Goal: Information Seeking & Learning: Learn about a topic

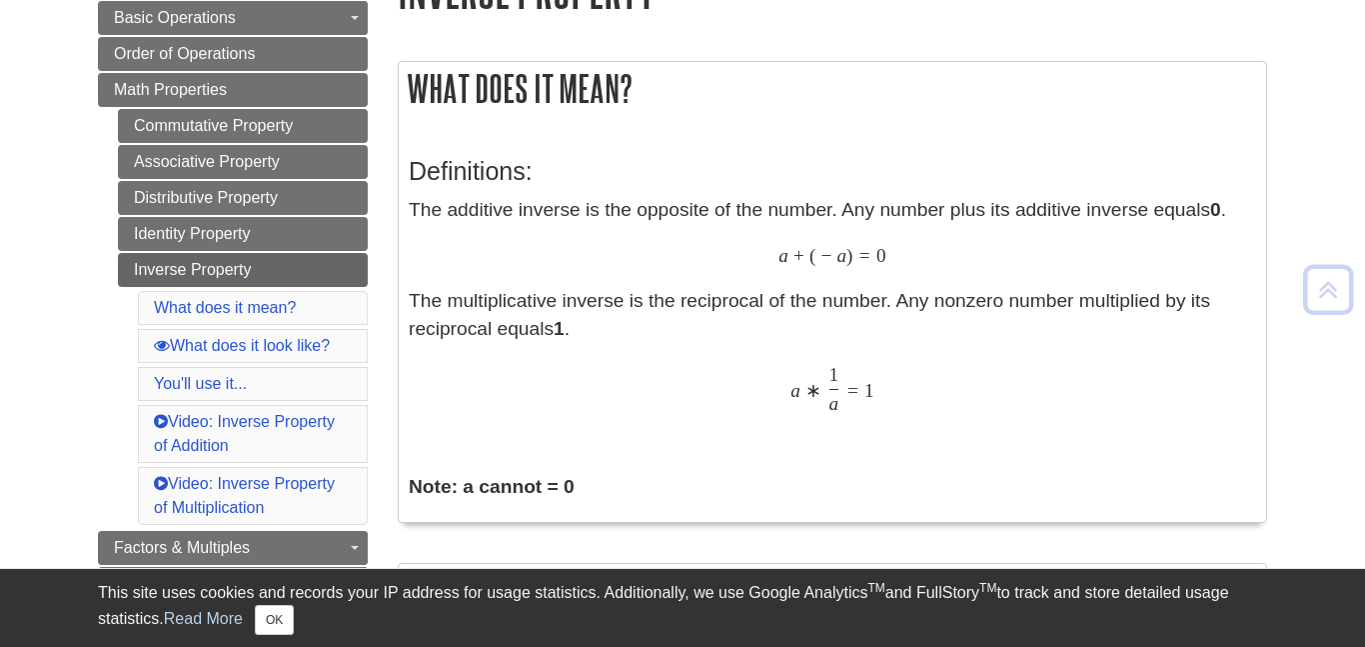
scroll to position [284, 0]
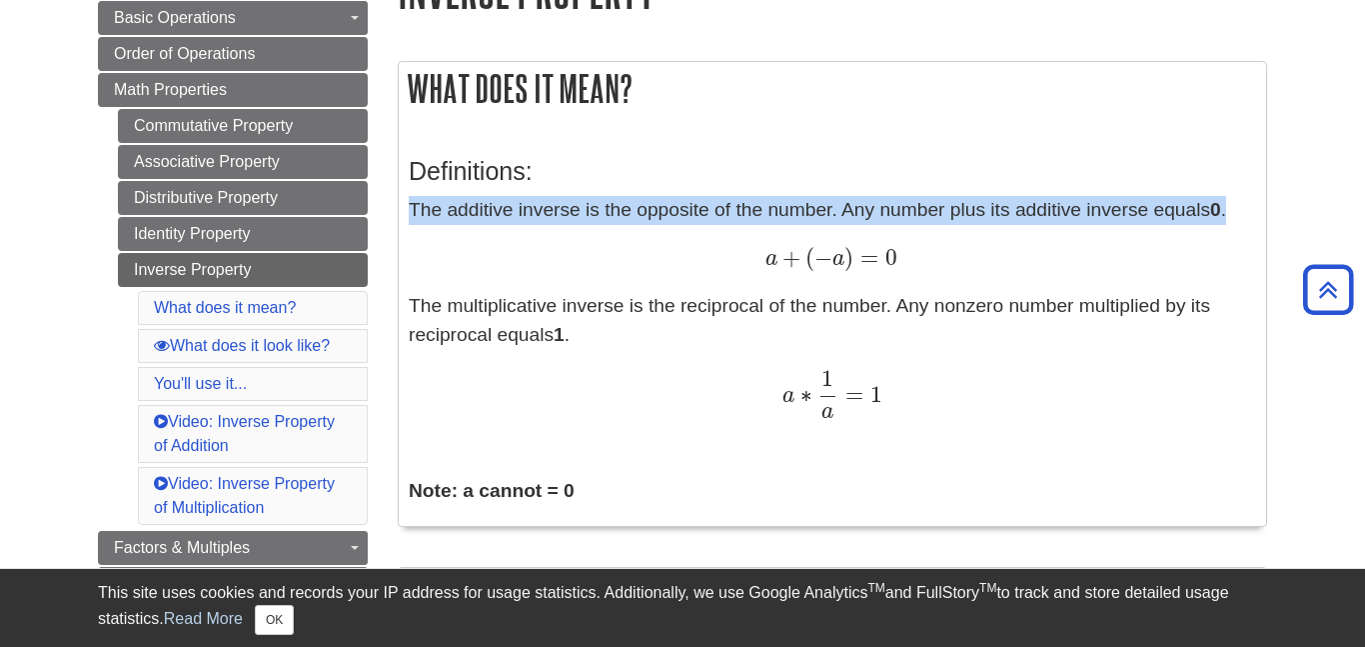
drag, startPoint x: 413, startPoint y: 213, endPoint x: 843, endPoint y: 228, distance: 431.0
click at [843, 228] on p "The additive inverse is the opposite of the number. Any number plus its additiv…" at bounding box center [832, 307] width 847 height 223
copy p "The additive inverse is the opposite of the number. Any number plus its additiv…"
click at [745, 268] on div "a + ( − a ) = 0 a + ( − a ) = 0" at bounding box center [832, 258] width 847 height 29
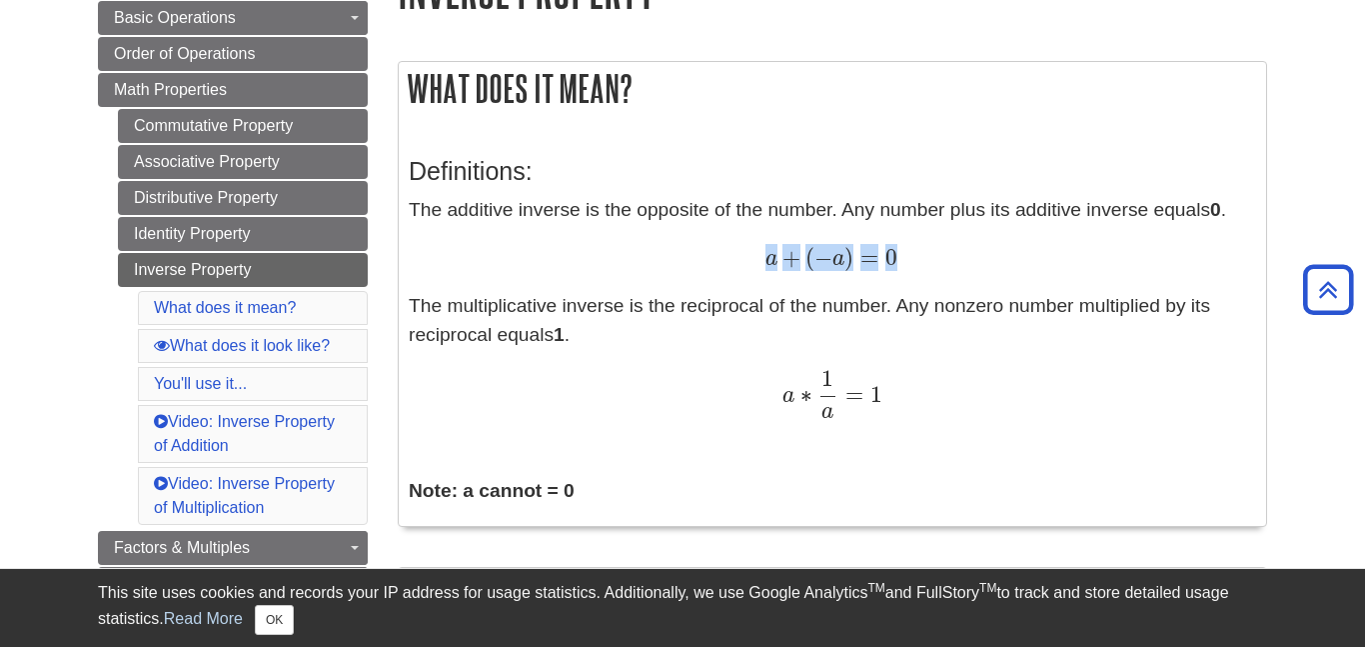
drag, startPoint x: 767, startPoint y: 262, endPoint x: 949, endPoint y: 267, distance: 181.9
click at [949, 267] on div "a + ( − a ) = 0 a + ( − a ) = 0" at bounding box center [832, 258] width 847 height 29
copy span "a + ( − a ) = 0"
drag, startPoint x: 783, startPoint y: 398, endPoint x: 911, endPoint y: 419, distance: 129.6
click at [911, 419] on div "a ∗ 1 a = 1 a ∗ 1 a = 1" at bounding box center [832, 394] width 847 height 50
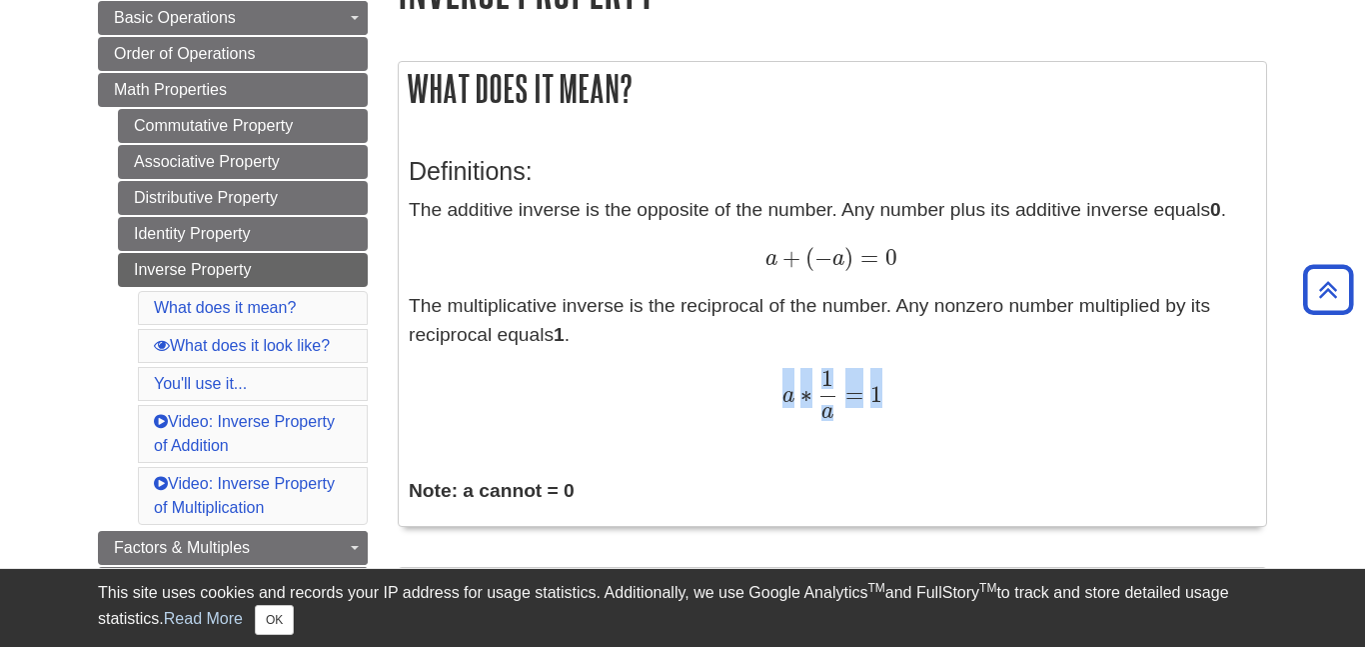
copy span "a ∗ 1 a = 1"
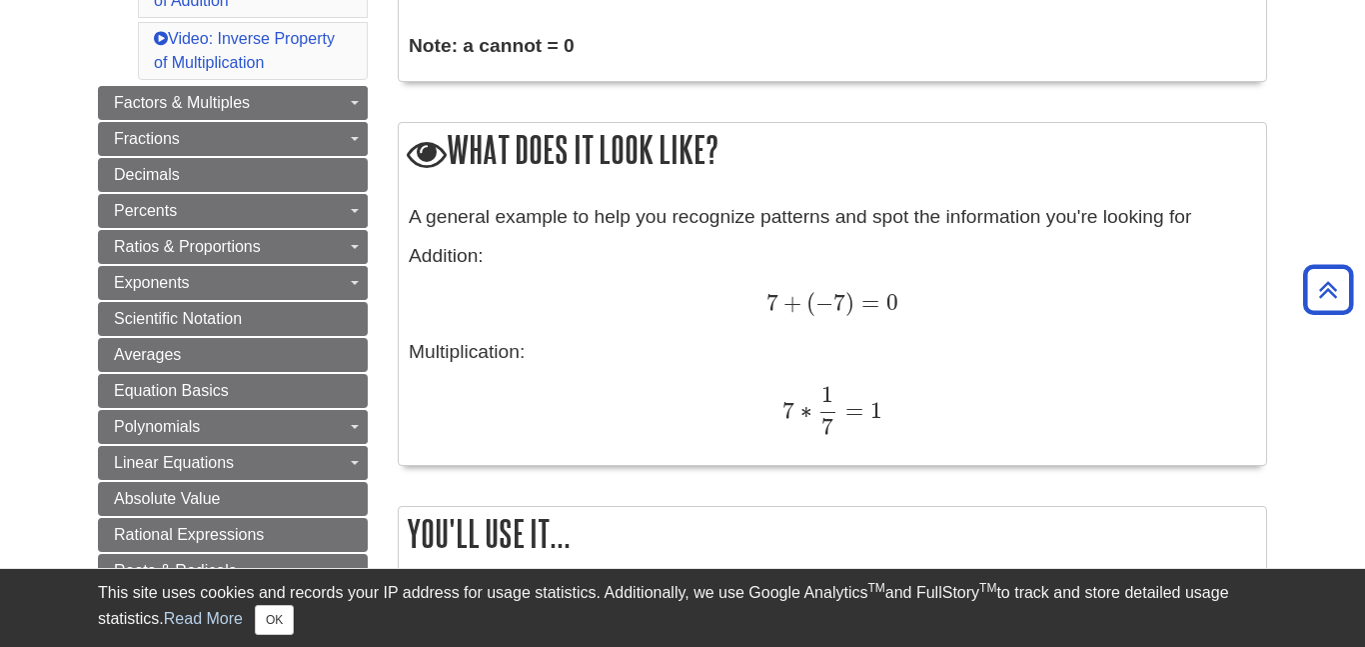
scroll to position [735, 0]
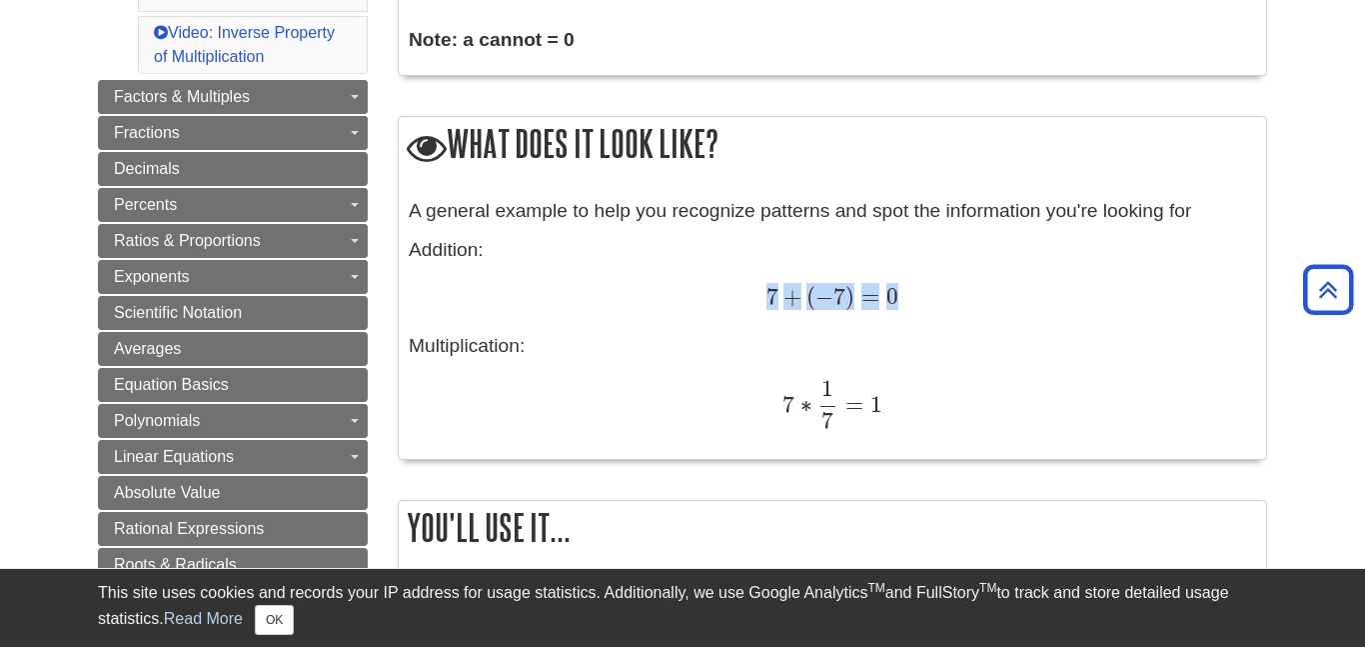
drag, startPoint x: 761, startPoint y: 299, endPoint x: 1005, endPoint y: 312, distance: 244.2
click at [1005, 312] on div "7 + ( − 7 ) = 0 7 + ( − 7 ) = 0" at bounding box center [832, 298] width 847 height 29
copy span "7 + ( − 7 ) = 0"
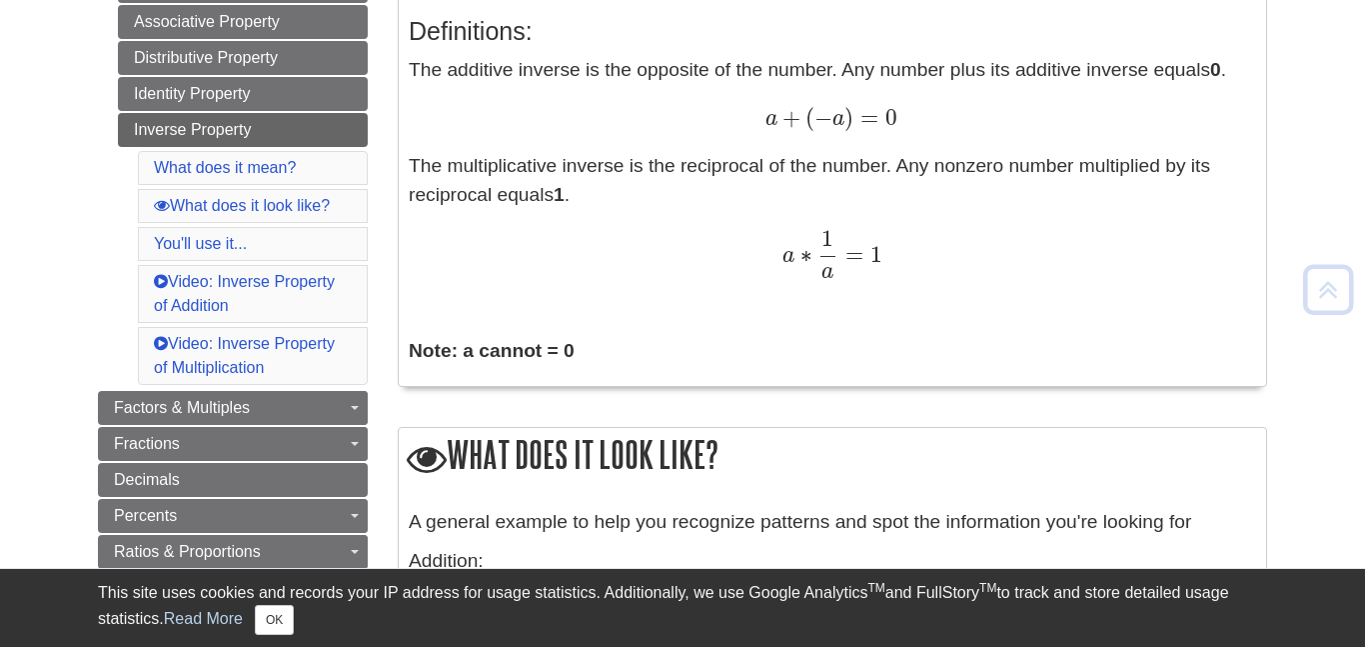
scroll to position [428, 0]
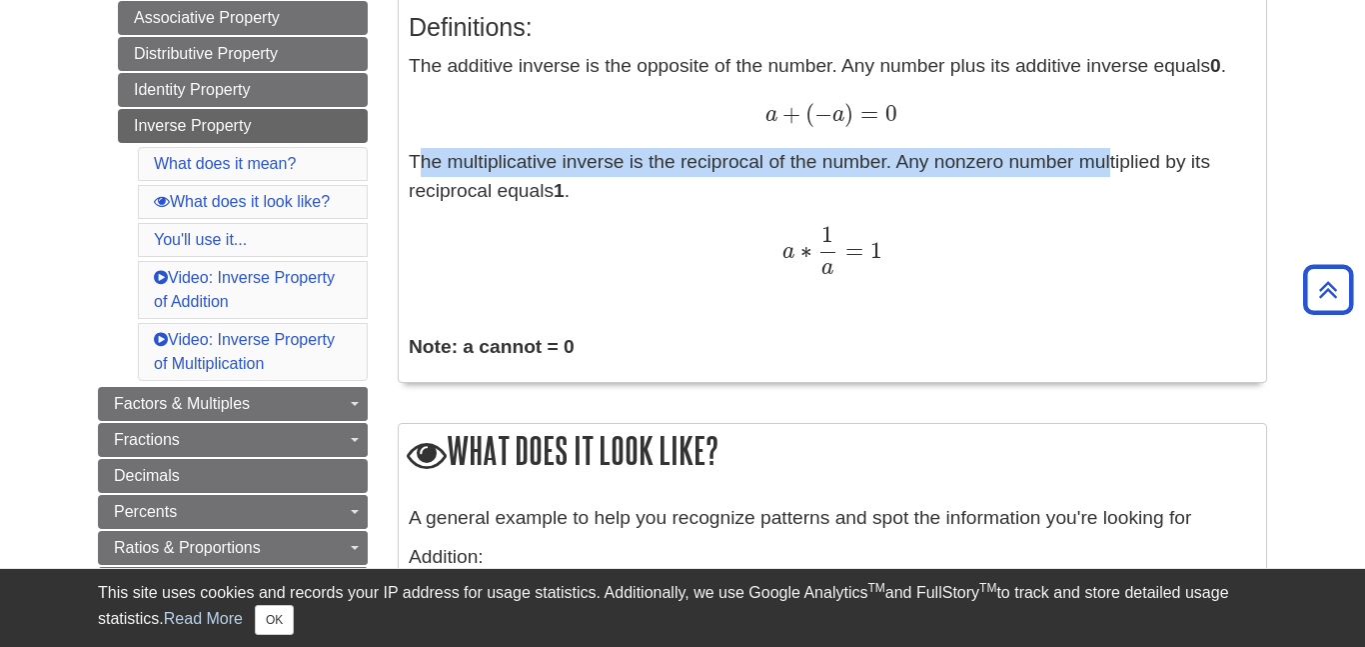
drag, startPoint x: 407, startPoint y: 165, endPoint x: 1105, endPoint y: 175, distance: 698.6
click at [1105, 175] on div "Definitions: The additive inverse is the opposite of the number. Any number plu…" at bounding box center [832, 182] width 867 height 399
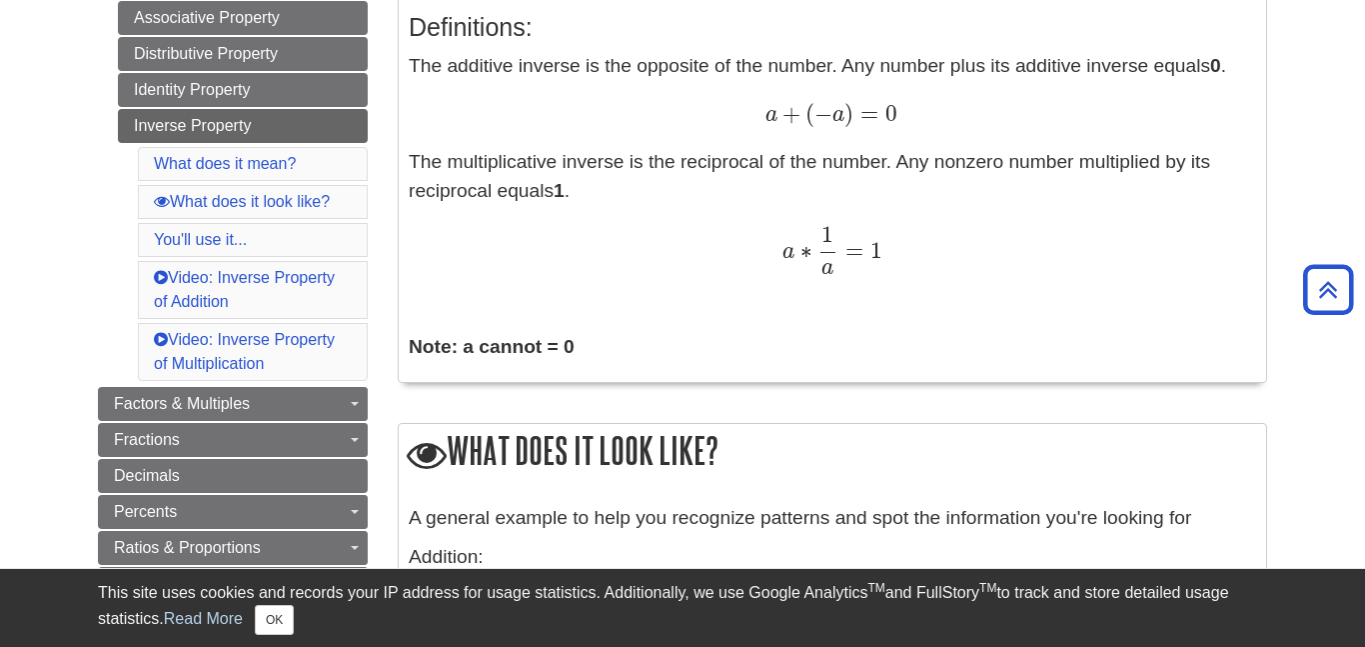
click at [1111, 204] on p "The additive inverse is the opposite of the number. Any number plus its additiv…" at bounding box center [832, 163] width 847 height 223
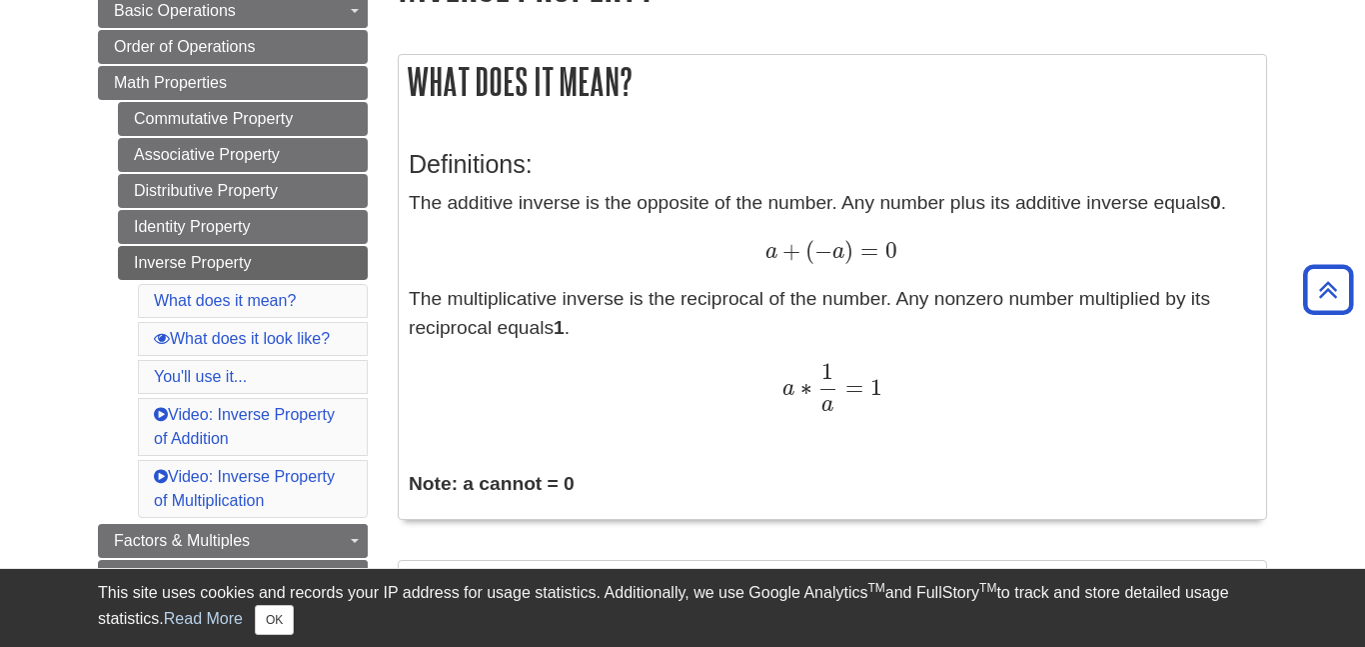
scroll to position [28, 0]
